Goal: Transaction & Acquisition: Purchase product/service

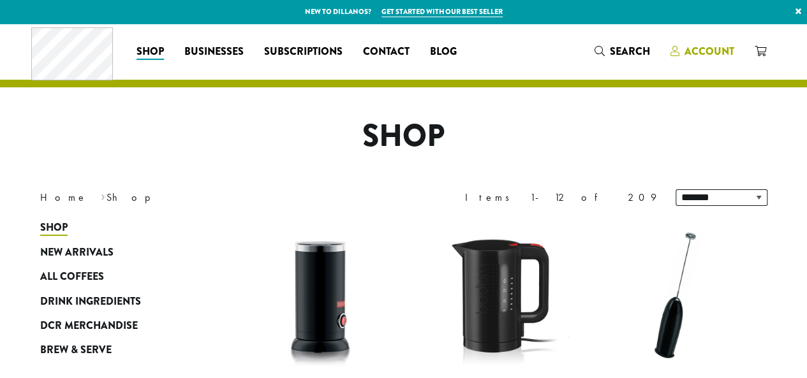
click at [702, 45] on span "Account" at bounding box center [710, 51] width 50 height 15
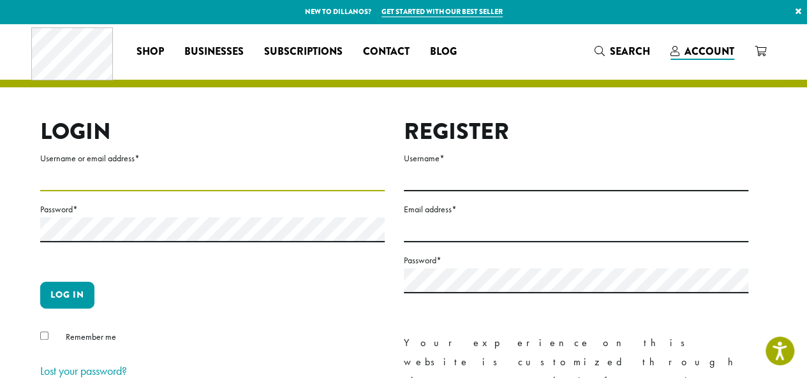
click at [69, 180] on input "Username or email address *" at bounding box center [212, 179] width 345 height 25
type input "**********"
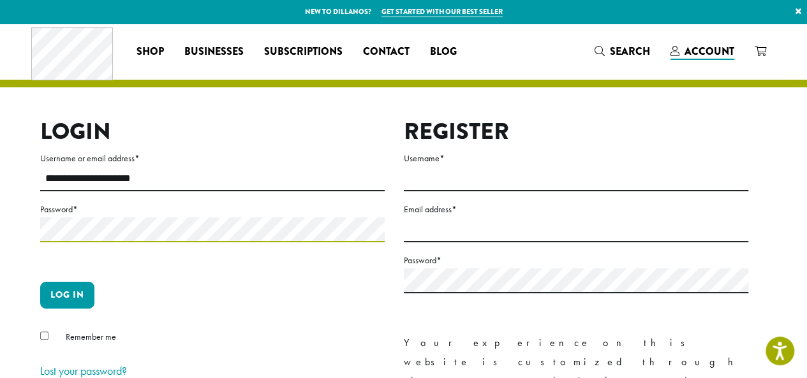
click at [40, 282] on button "Log in" at bounding box center [67, 295] width 54 height 27
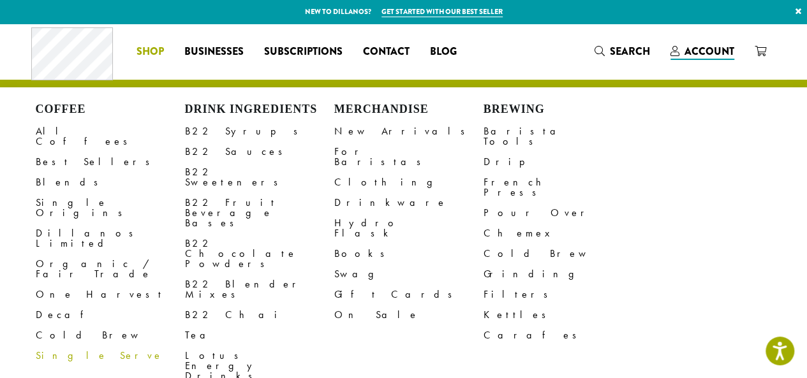
click at [154, 52] on span "Shop" at bounding box center [150, 52] width 27 height 16
click at [214, 154] on link "B22 Sauces" at bounding box center [259, 152] width 149 height 20
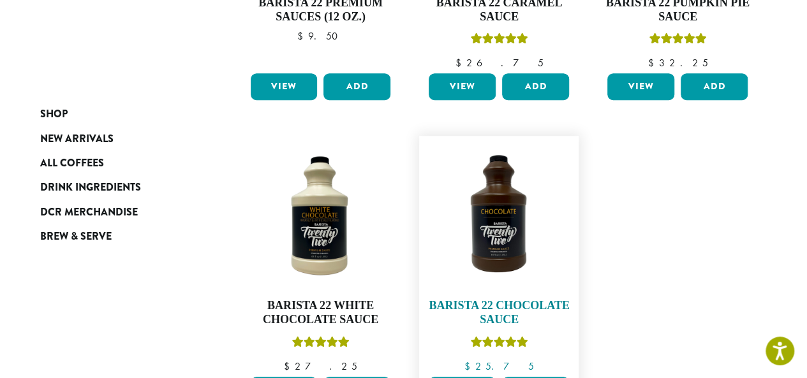
scroll to position [447, 0]
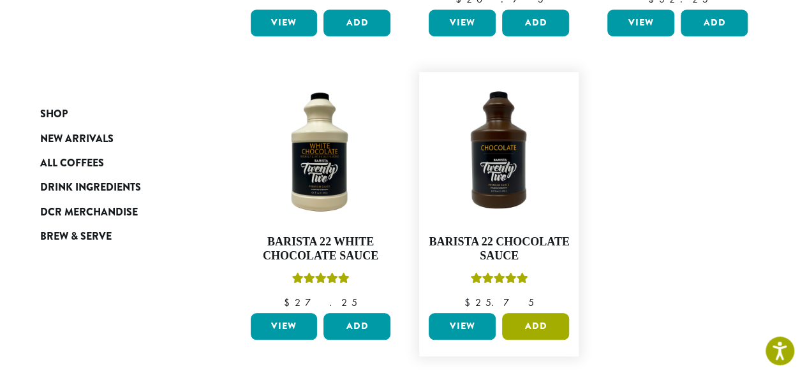
click at [544, 326] on button "Add" at bounding box center [535, 326] width 67 height 27
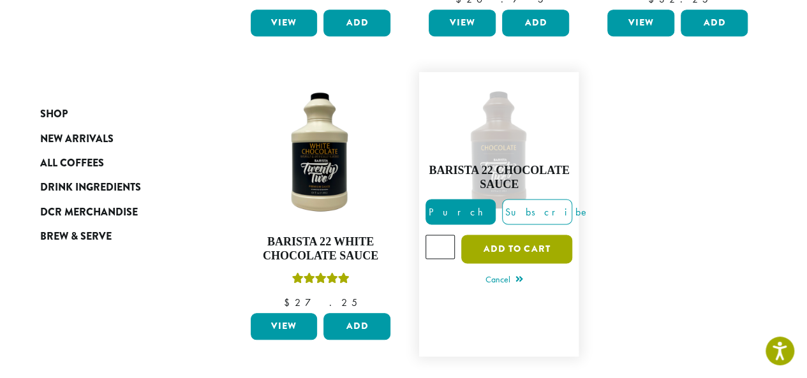
click at [509, 246] on button "Add to cart" at bounding box center [516, 249] width 111 height 29
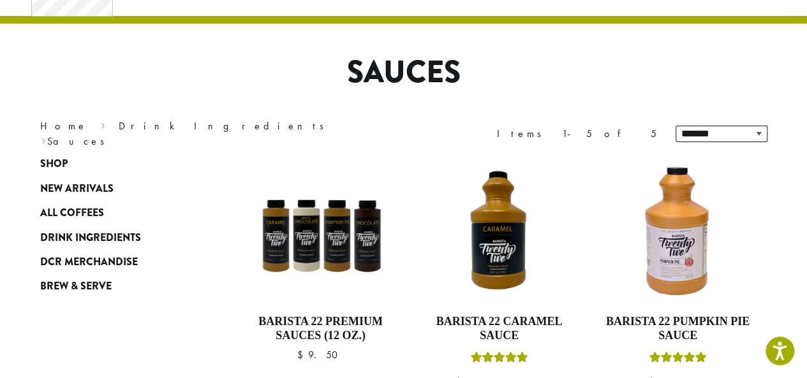
scroll to position [0, 0]
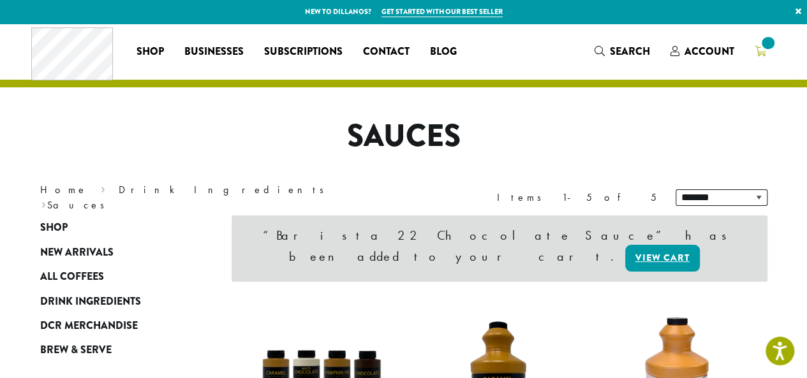
click at [766, 48] on span at bounding box center [767, 42] width 17 height 17
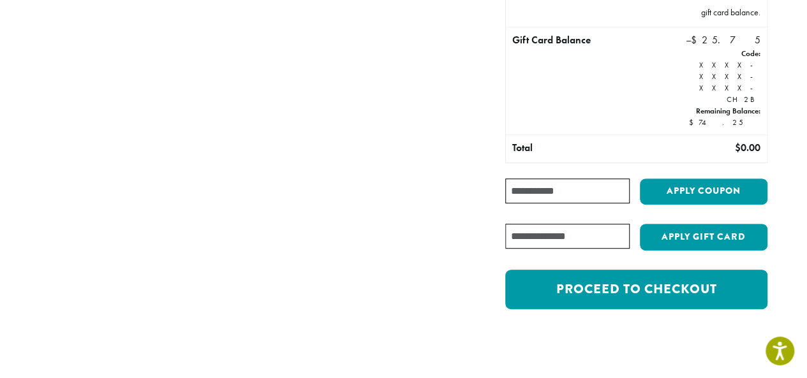
scroll to position [319, 0]
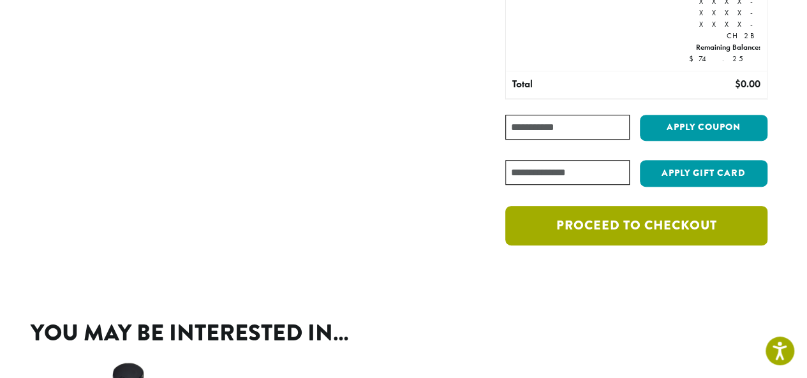
click at [626, 206] on link "Proceed to checkout" at bounding box center [636, 226] width 262 height 40
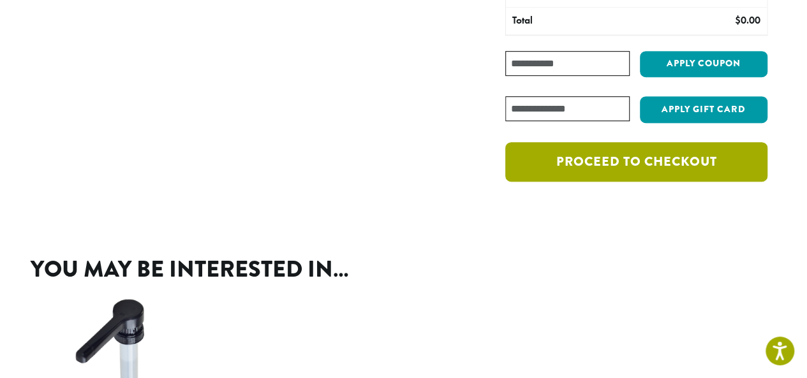
scroll to position [574, 0]
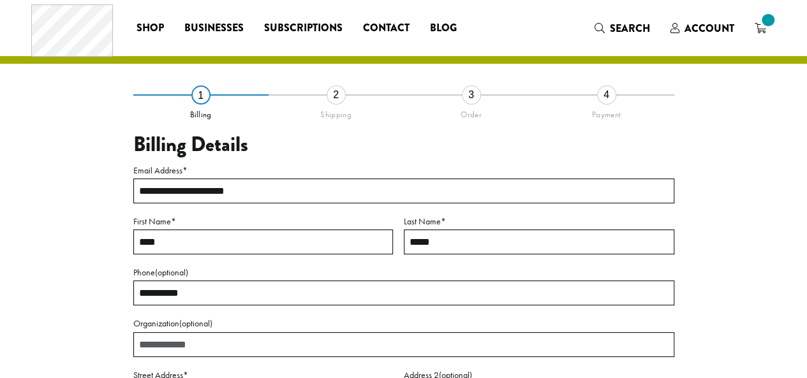
select select "**"
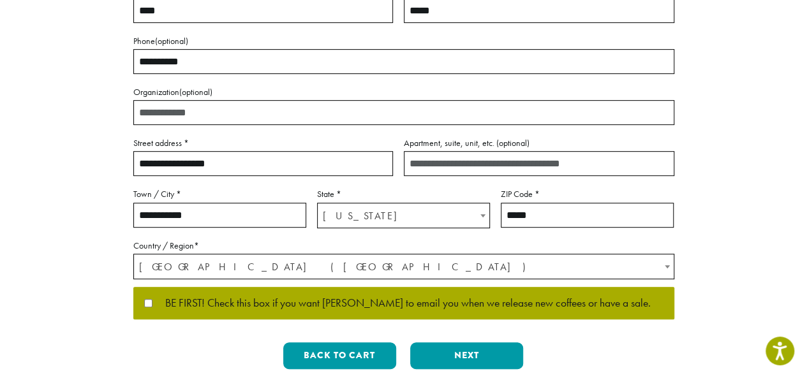
scroll to position [319, 0]
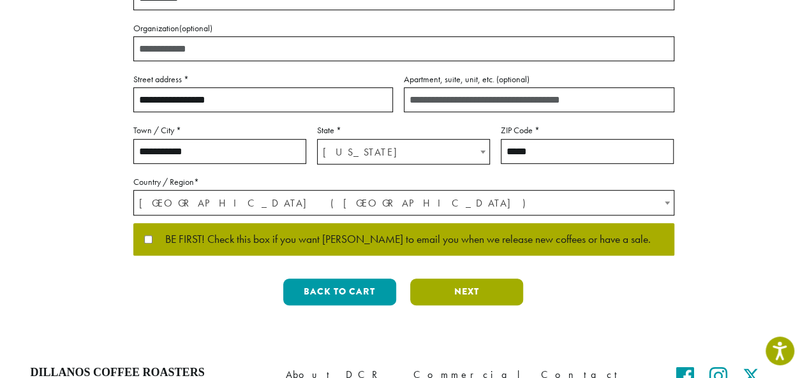
click at [446, 283] on button "Next" at bounding box center [466, 292] width 113 height 27
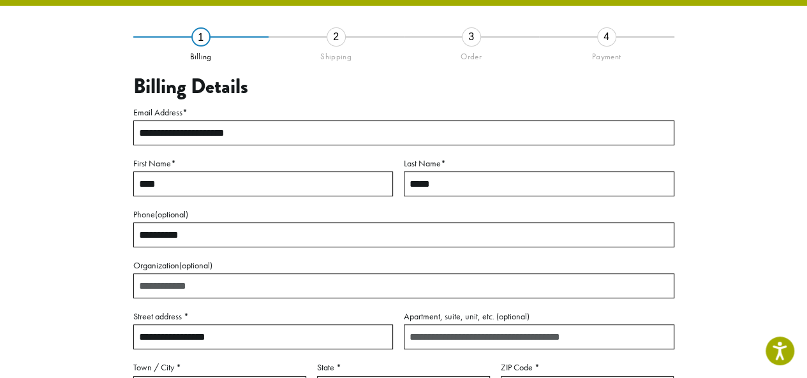
scroll to position [73, 0]
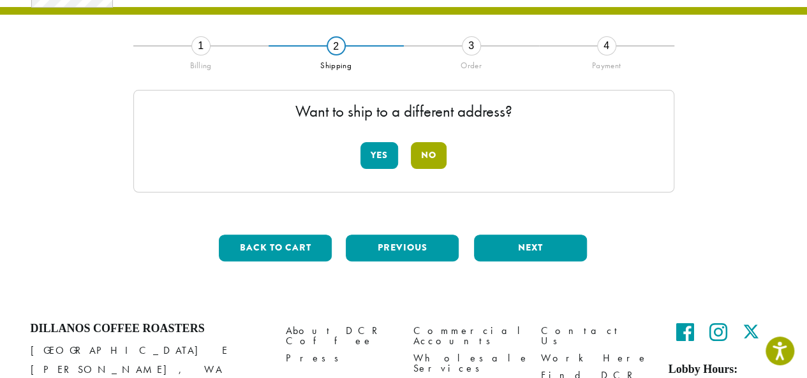
click at [425, 157] on button "No" at bounding box center [429, 155] width 36 height 27
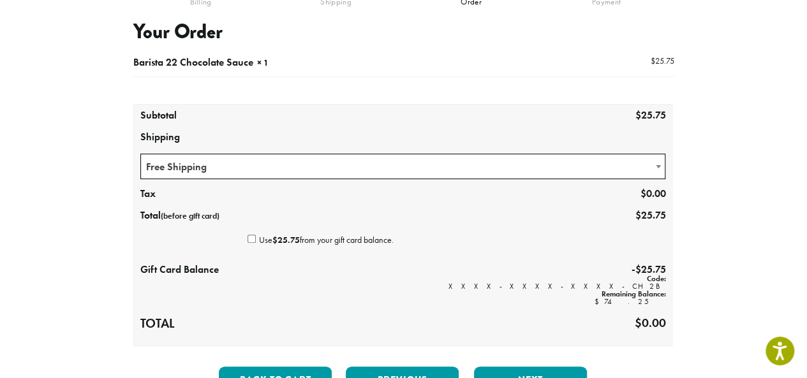
scroll to position [200, 0]
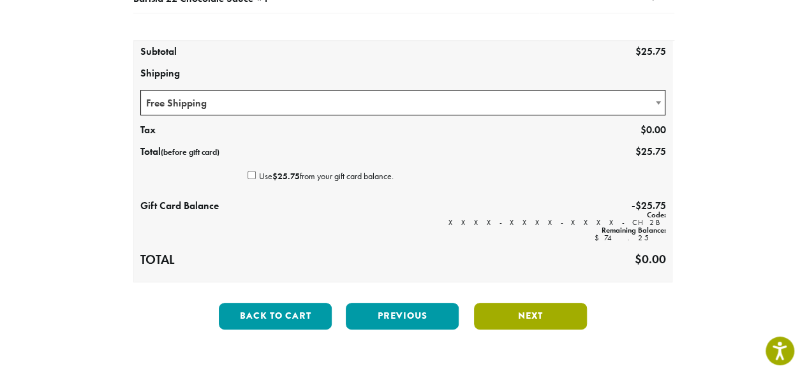
click at [503, 308] on button "Next" at bounding box center [530, 316] width 113 height 27
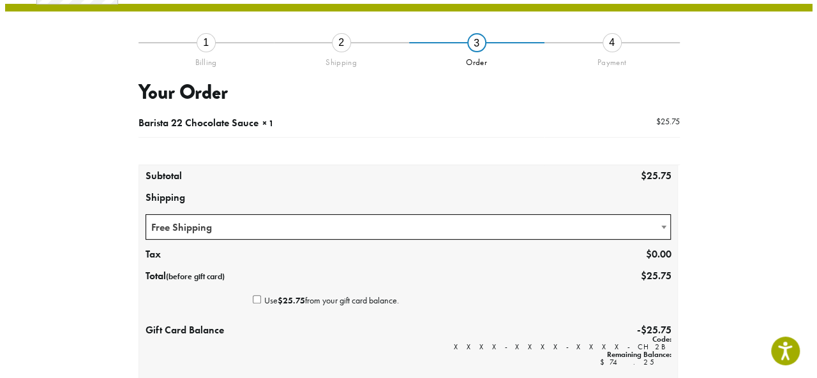
scroll to position [73, 0]
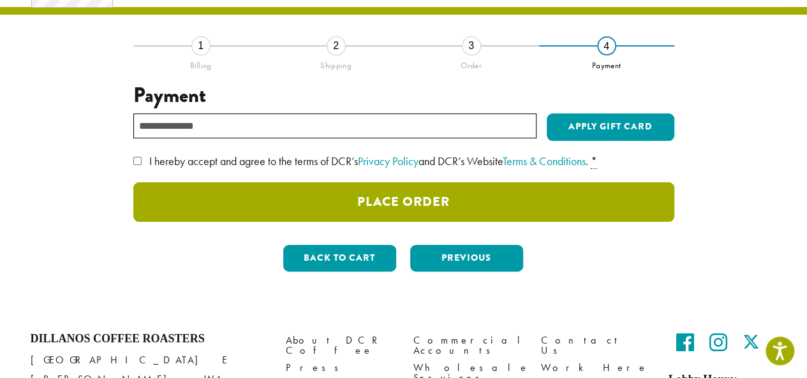
click at [403, 200] on button "Place Order" at bounding box center [403, 202] width 541 height 40
